Goal: Information Seeking & Learning: Find specific fact

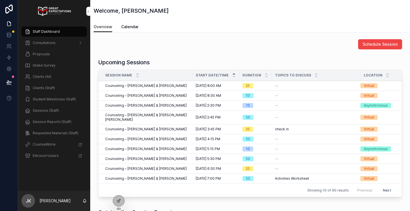
click at [46, 41] on span "Consultations" at bounding box center [44, 43] width 23 height 5
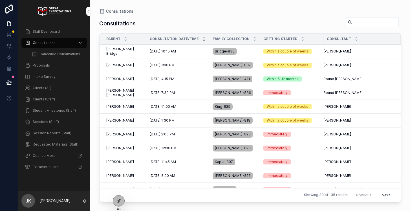
click at [190, 133] on div "[DATE] 2:00 PM [DATE] 2:00 PM" at bounding box center [178, 134] width 56 height 5
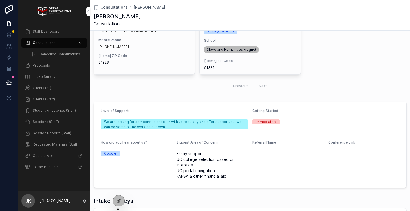
scroll to position [136, 0]
click at [46, 65] on span "Proposals" at bounding box center [41, 65] width 17 height 5
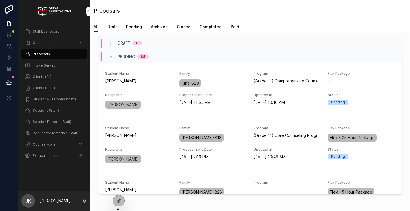
scroll to position [15, 0]
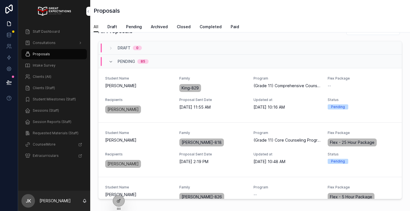
click at [134, 30] on link "Pending" at bounding box center [134, 27] width 16 height 11
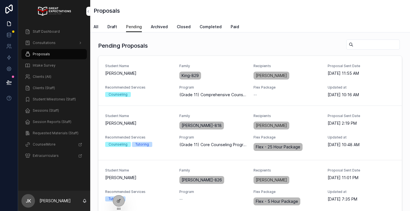
click at [203, 27] on span "Completed" at bounding box center [210, 27] width 22 height 6
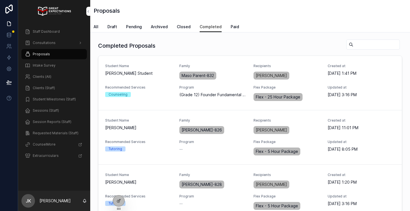
click at [227, 25] on div "All Draft Pending Archived Closed Completed Paid" at bounding box center [250, 26] width 313 height 11
click at [234, 28] on span "Paid" at bounding box center [234, 27] width 8 height 6
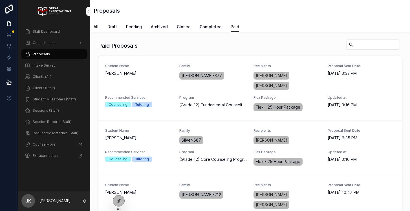
click at [213, 26] on span "Completed" at bounding box center [210, 27] width 22 height 6
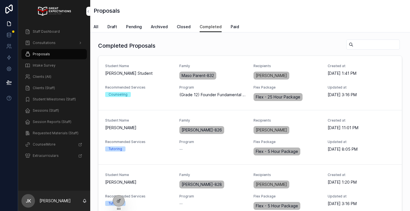
click at [0, 0] on span "PREVIEW PROPOSAL" at bounding box center [0, 0] width 0 height 0
click at [129, 26] on span "Pending" at bounding box center [134, 27] width 16 height 6
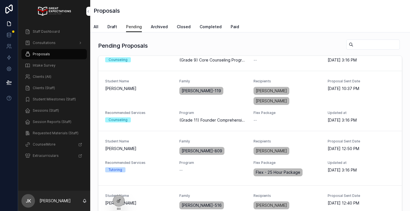
scroll to position [611, 0]
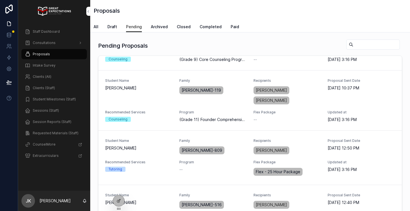
drag, startPoint x: 264, startPoint y: 100, endPoint x: 263, endPoint y: 81, distance: 19.2
click at [263, 81] on link "Student Name Caleb Yellin Family Yellin-119 Recipients Elizabeth Goldhirsh-Yell…" at bounding box center [249, 100] width 303 height 60
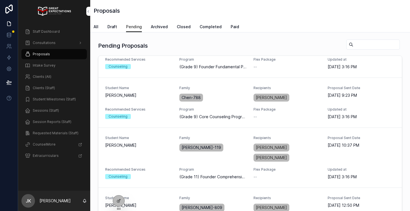
scroll to position [556, 0]
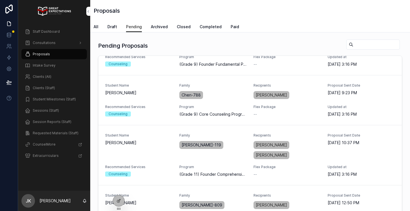
click at [0, 0] on span "PREVIEW PROPOSAL" at bounding box center [0, 0] width 0 height 0
click at [0, 0] on span "EDIT PROPOSAL" at bounding box center [0, 0] width 0 height 0
click at [0, 0] on button "PREVIEW PROPOSAL" at bounding box center [0, 0] width 0 height 0
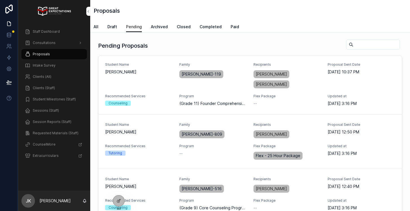
scroll to position [584, 0]
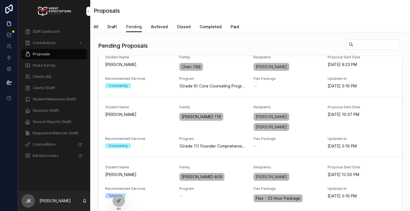
click at [44, 76] on span "Clients (All)" at bounding box center [42, 76] width 19 height 5
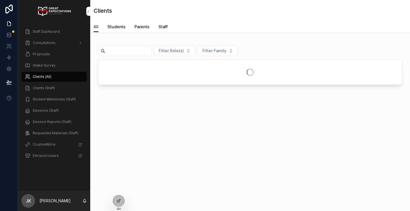
click at [139, 52] on input "scrollable content" at bounding box center [128, 51] width 46 height 8
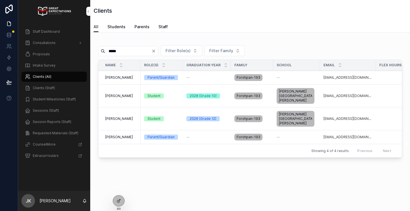
type input "*****"
click at [118, 116] on span "Brooke Forshpan" at bounding box center [119, 118] width 28 height 5
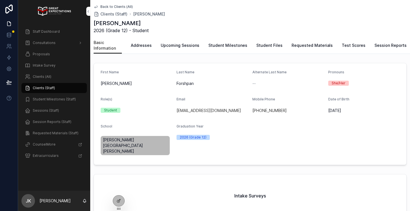
click at [381, 45] on span "Session Reports" at bounding box center [390, 46] width 32 height 6
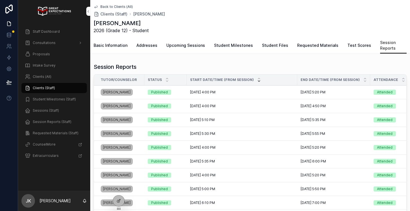
click at [196, 90] on span "10/7/2025 4:00 PM" at bounding box center [202, 92] width 25 height 5
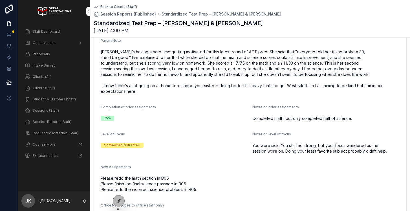
scroll to position [215, 0]
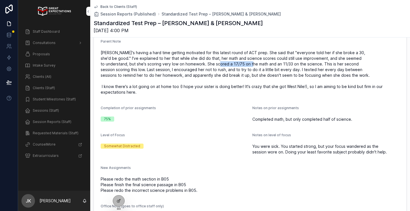
drag, startPoint x: 227, startPoint y: 64, endPoint x: 260, endPoint y: 63, distance: 33.6
click at [260, 63] on span "Brooke's having a hard time getting motivated for this latest round of ACT prep…" at bounding box center [250, 72] width 299 height 45
copy span "17/75 on the math"
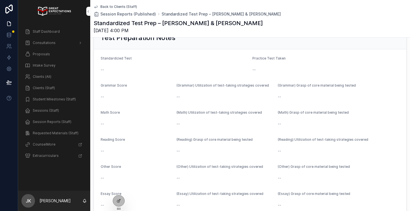
scroll to position [438, 0]
